Goal: Transaction & Acquisition: Book appointment/travel/reservation

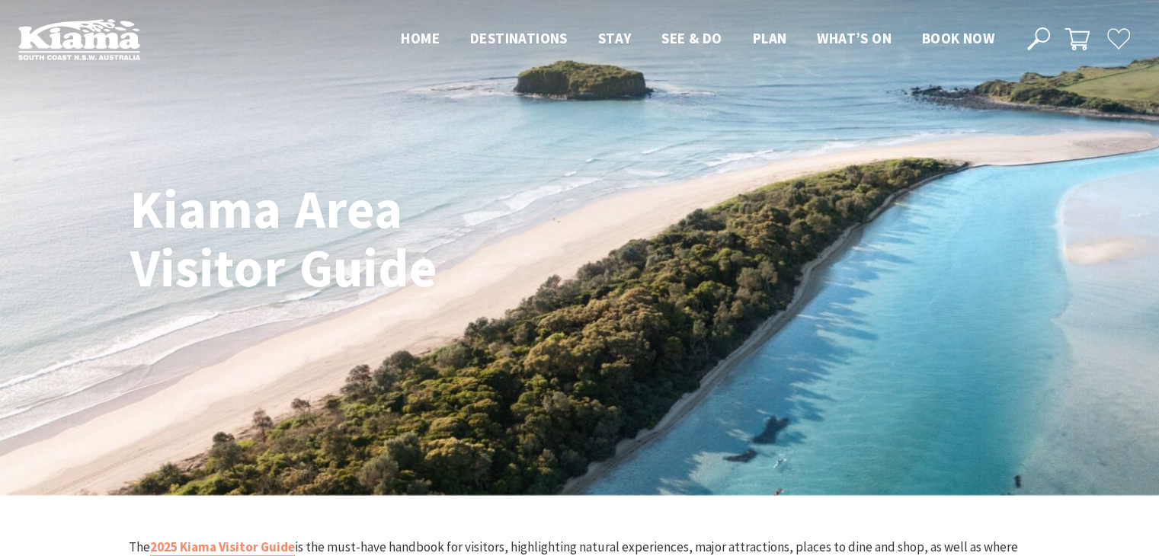
click at [527, 165] on img at bounding box center [579, 247] width 1159 height 495
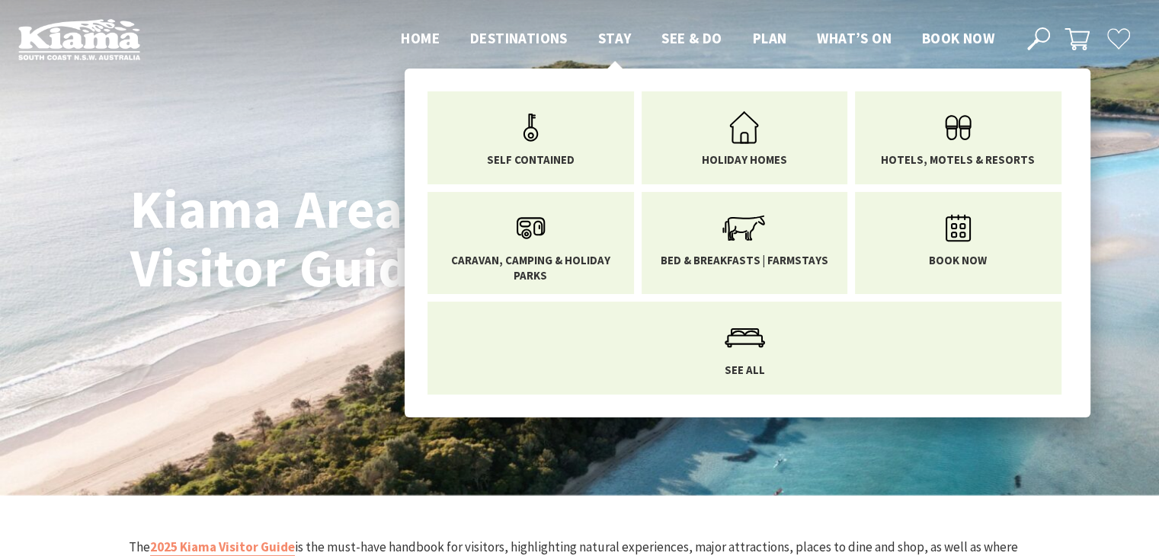
click at [609, 38] on span "Stay" at bounding box center [615, 38] width 34 height 18
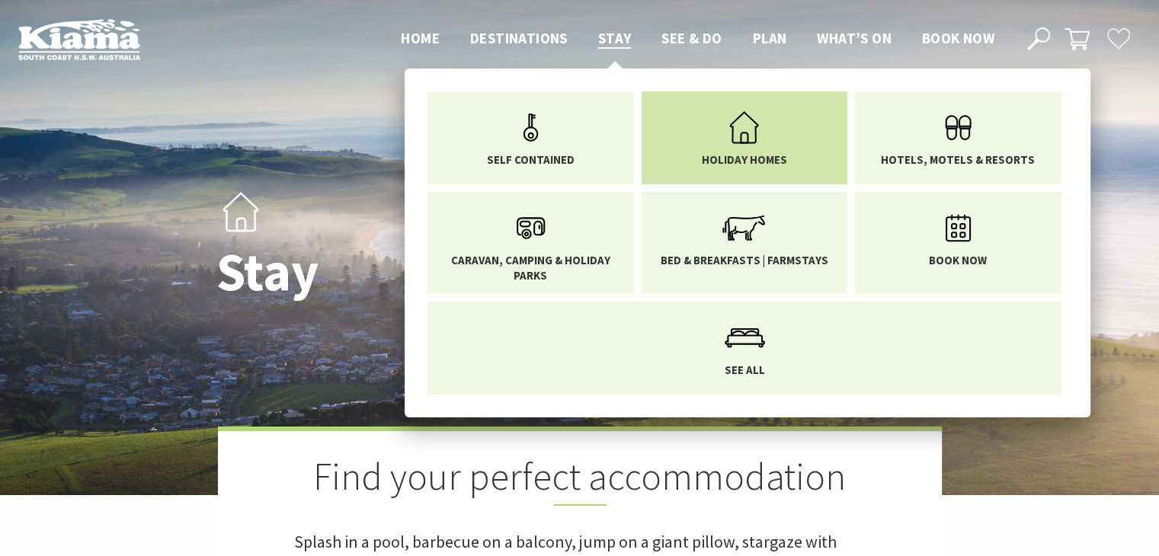
click at [757, 136] on icon "Main Menu" at bounding box center [744, 128] width 50 height 50
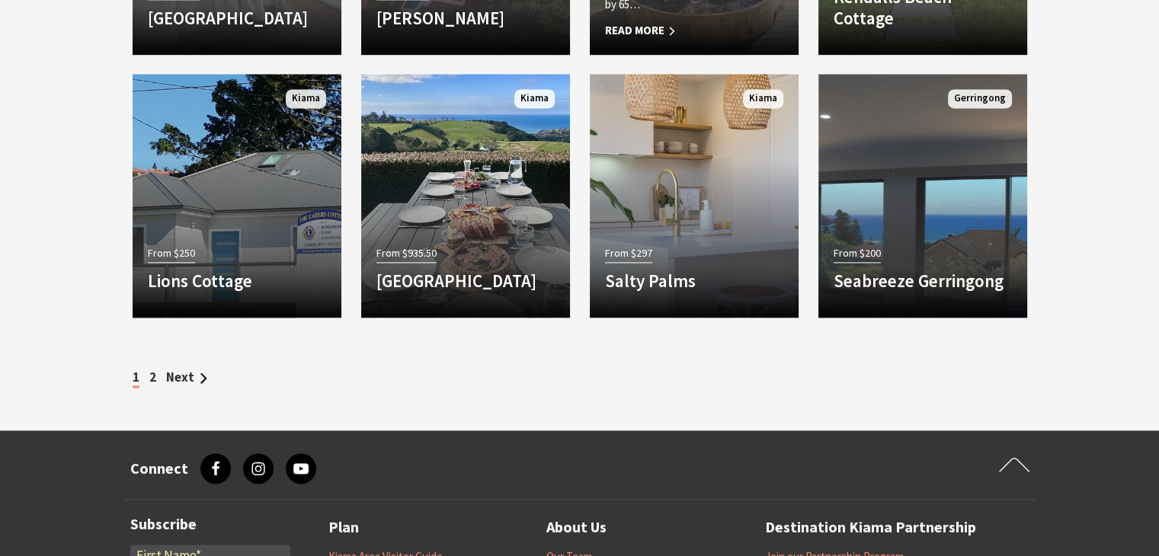
scroll to position [2286, 0]
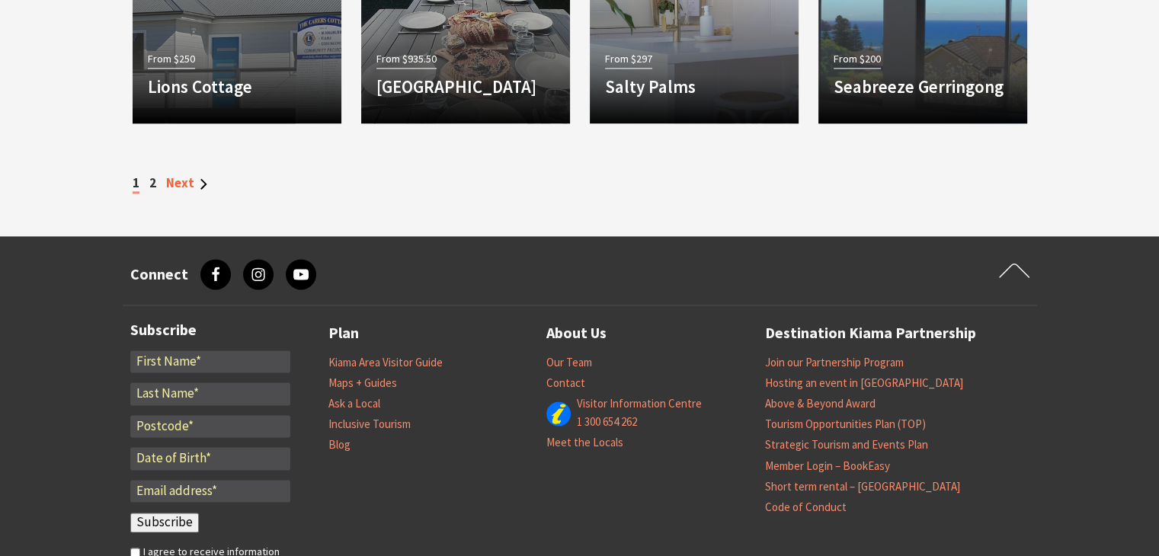
click at [184, 180] on link "Next" at bounding box center [186, 183] width 41 height 17
